Goal: Use online tool/utility: Utilize a website feature to perform a specific function

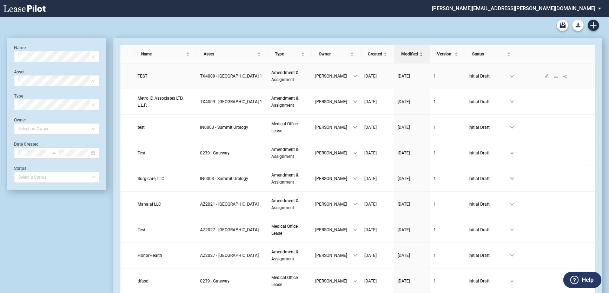
click at [231, 77] on span "TX4009 - [GEOGRAPHIC_DATA] 1" at bounding box center [231, 76] width 62 height 5
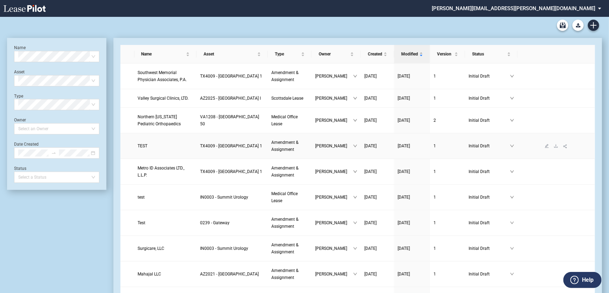
click at [141, 144] on span "TEST" at bounding box center [143, 146] width 10 height 5
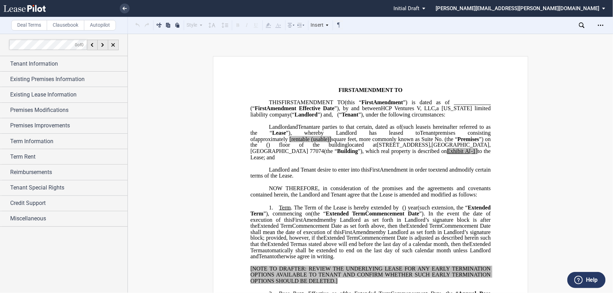
click at [68, 23] on label "Clausebook" at bounding box center [66, 25] width 38 height 11
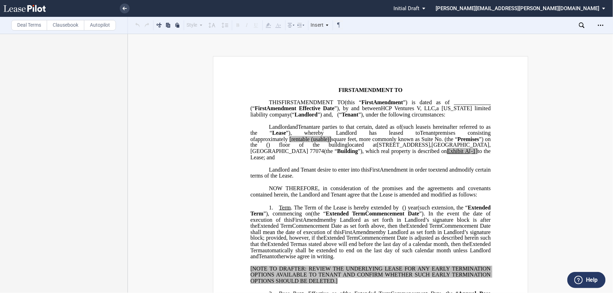
click at [100, 24] on label "Autopilot" at bounding box center [100, 25] width 32 height 11
drag, startPoint x: 58, startPoint y: 27, endPoint x: 75, endPoint y: 36, distance: 19.0
click at [59, 27] on label "Clausebook" at bounding box center [66, 25] width 38 height 11
click at [105, 25] on label "Autopilot" at bounding box center [100, 25] width 32 height 11
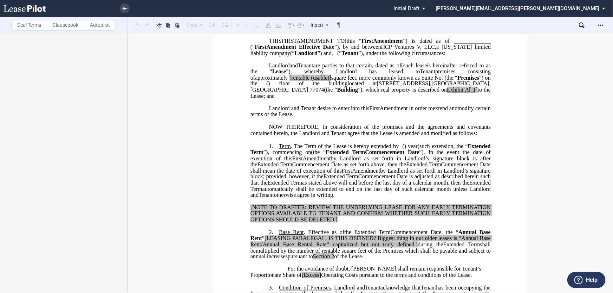
scroll to position [64, 0]
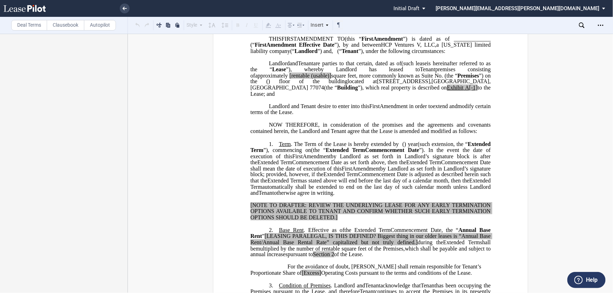
click at [67, 25] on label "Clausebook" at bounding box center [66, 25] width 38 height 11
